Goal: Transaction & Acquisition: Purchase product/service

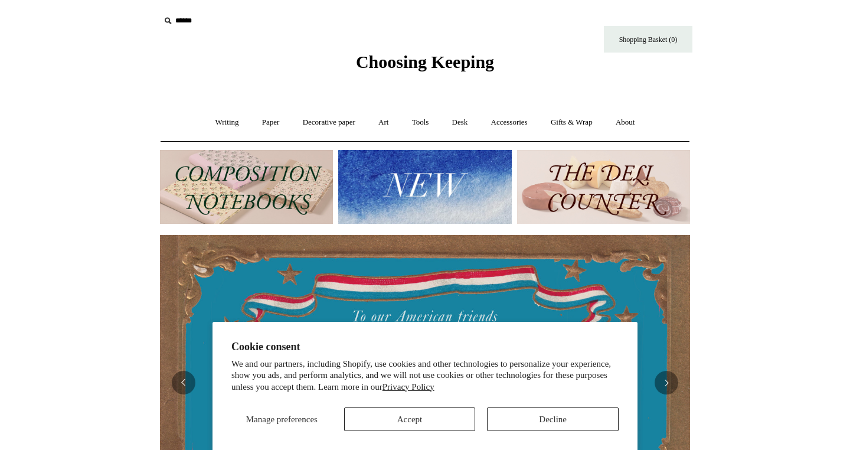
click at [523, 411] on button "Decline" at bounding box center [553, 419] width 132 height 24
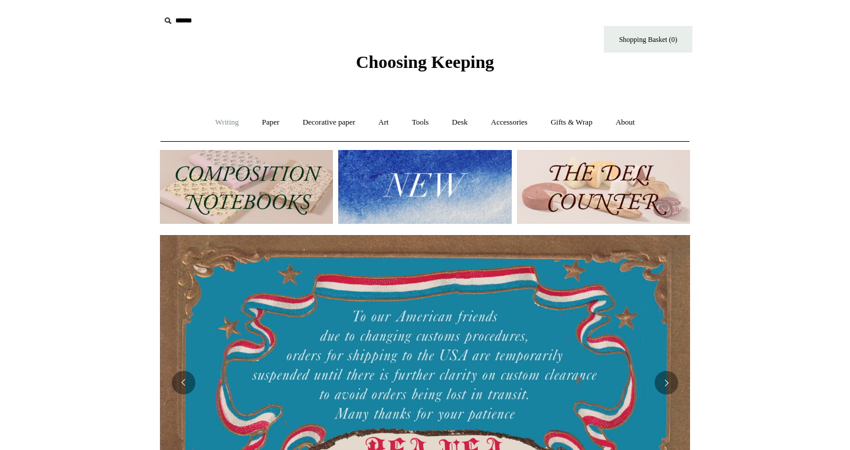
click at [215, 124] on link "Writing +" at bounding box center [227, 122] width 45 height 31
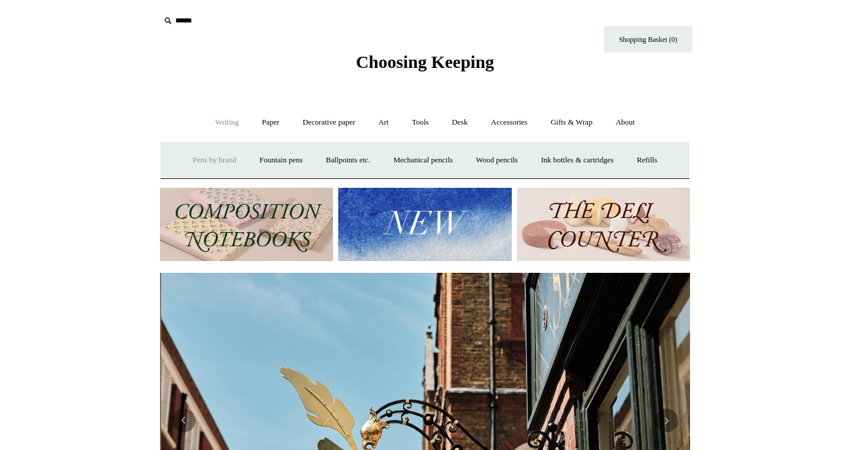
scroll to position [0, 530]
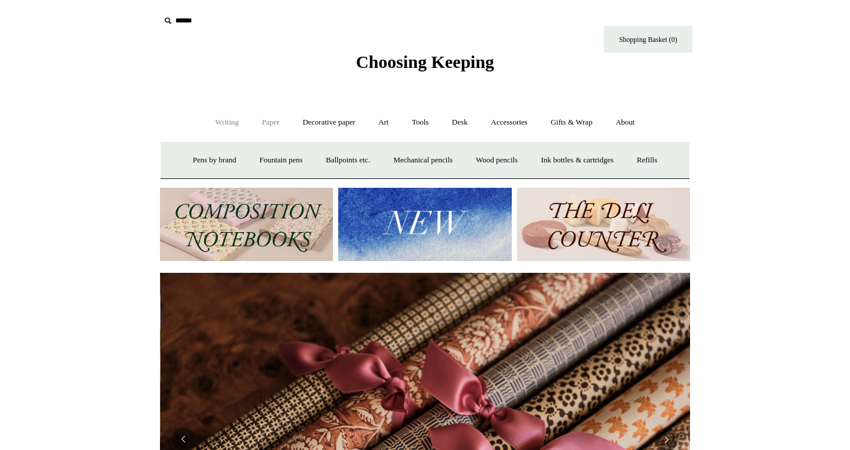
click at [267, 123] on link "Paper +" at bounding box center [270, 122] width 39 height 31
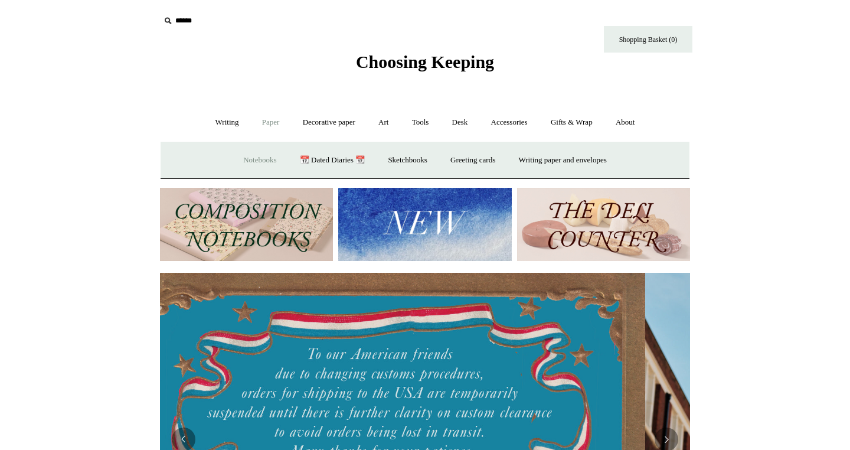
scroll to position [0, 0]
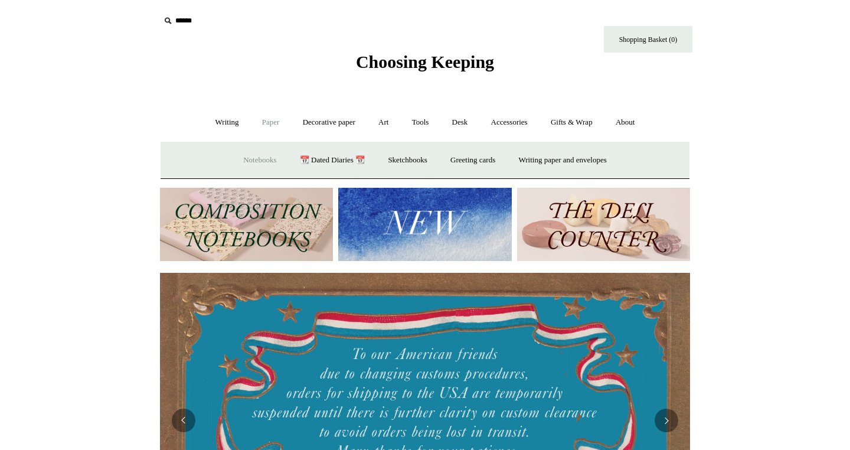
click at [258, 157] on link "Notebooks +" at bounding box center [259, 160] width 54 height 31
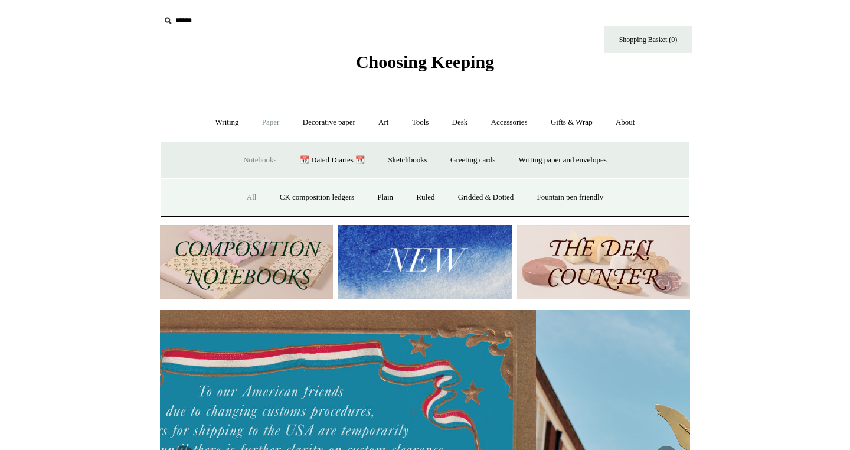
scroll to position [0, 529]
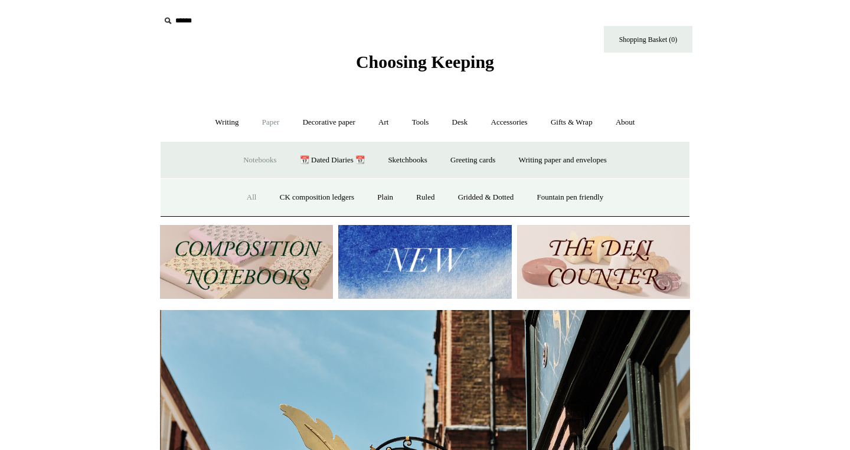
click at [241, 198] on link "All" at bounding box center [251, 197] width 31 height 31
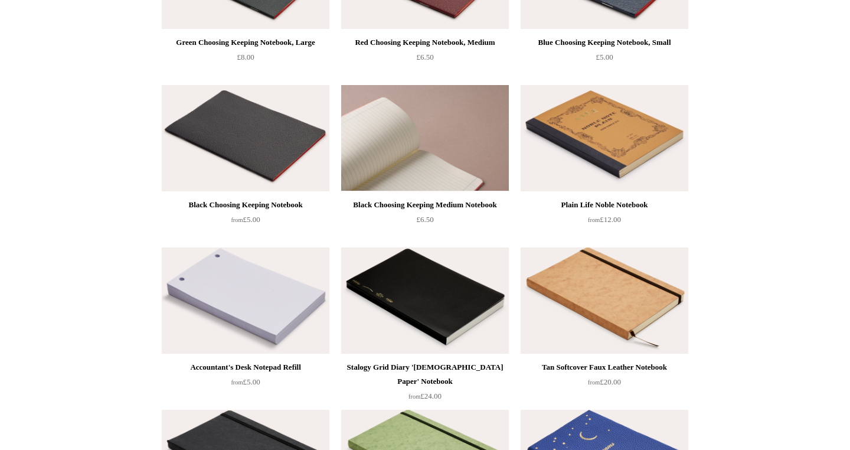
scroll to position [2020, 0]
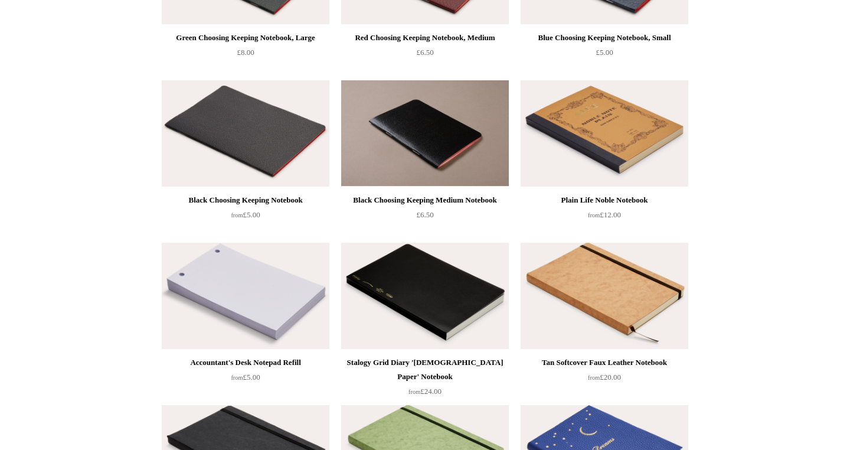
click at [460, 301] on img at bounding box center [425, 295] width 168 height 106
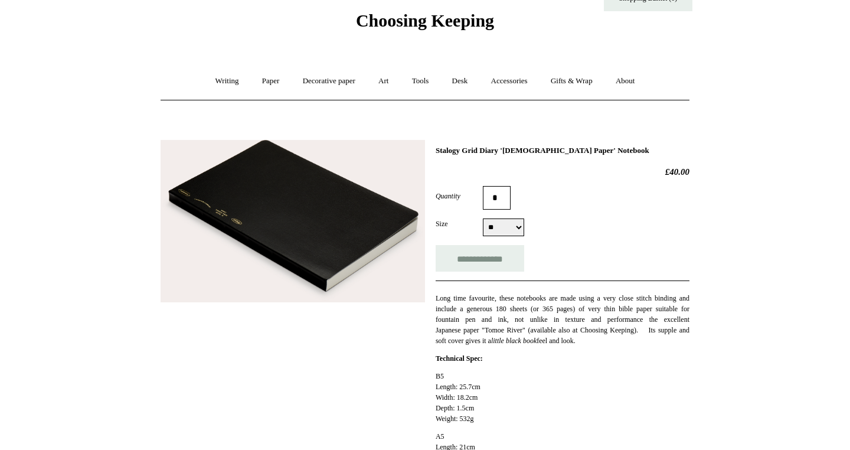
scroll to position [42, 0]
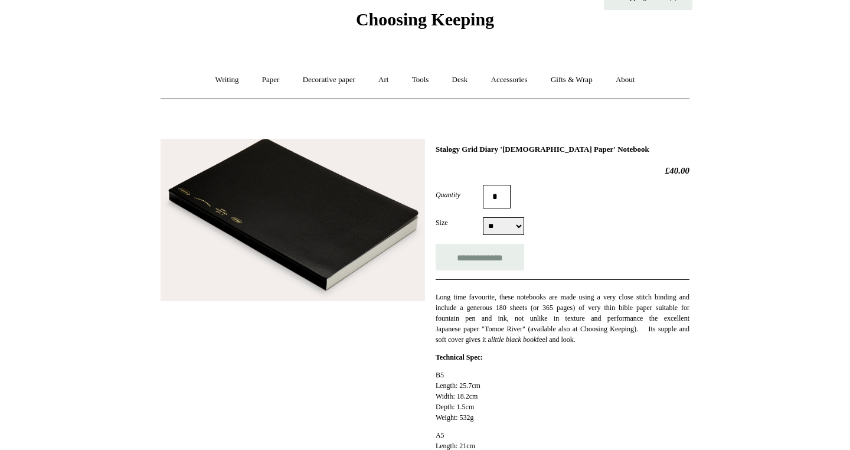
select select "**"
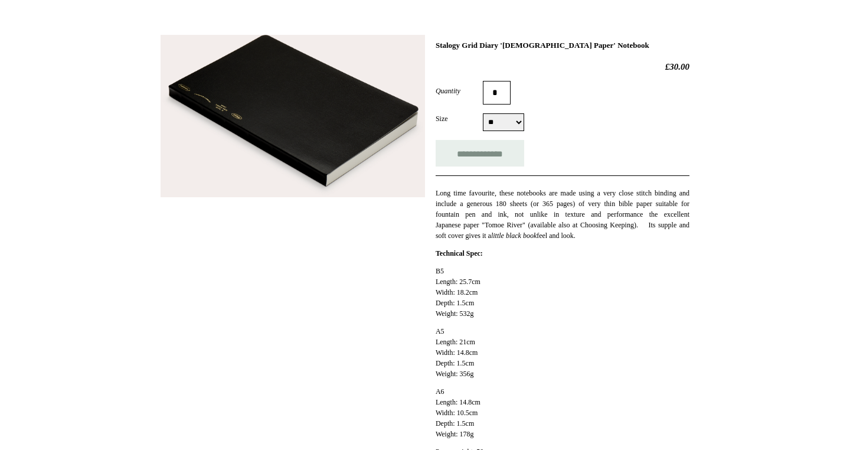
scroll to position [148, 0]
